Goal: Navigation & Orientation: Understand site structure

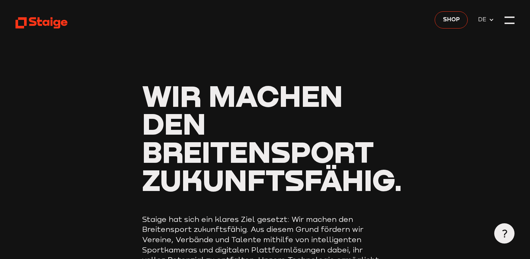
click at [510, 20] on div at bounding box center [509, 20] width 10 height 10
click at [510, 18] on div at bounding box center [509, 17] width 10 height 1
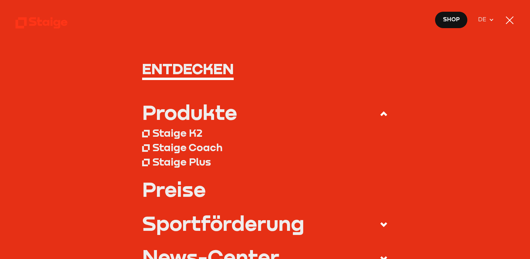
click at [510, 20] on div at bounding box center [509, 20] width 10 height 10
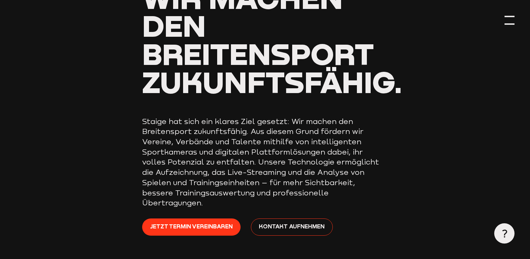
scroll to position [93, 0]
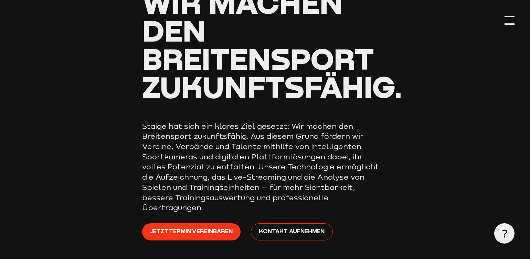
click at [510, 20] on div at bounding box center [509, 20] width 10 height 10
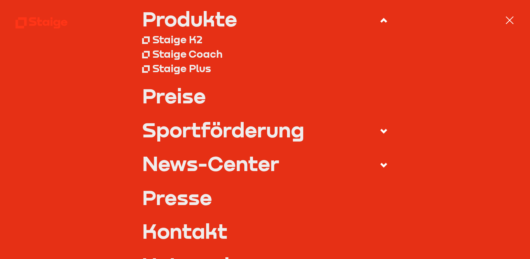
scroll to position [0, 0]
